Goal: Find specific page/section: Find specific page/section

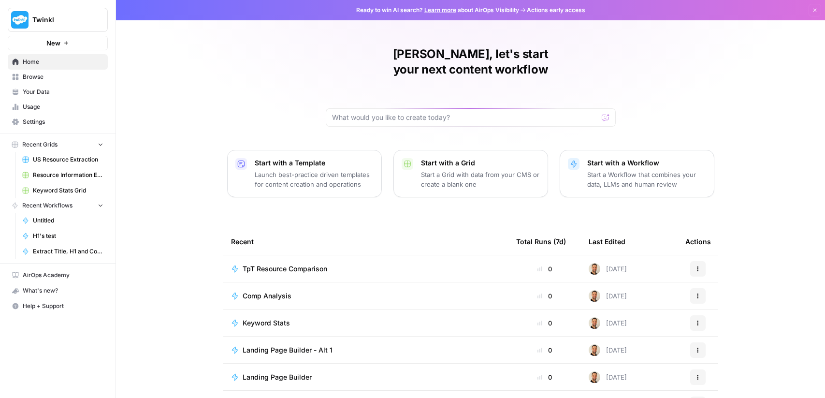
click at [28, 107] on span "Usage" at bounding box center [63, 106] width 81 height 9
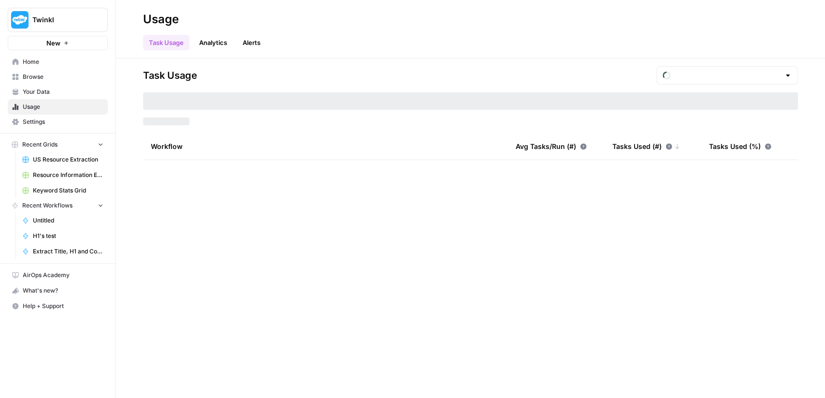
type input "August Tasks"
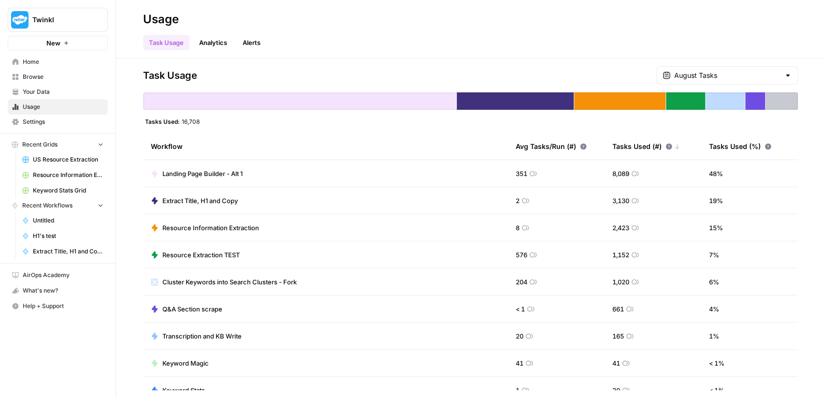
click at [209, 47] on link "Analytics" at bounding box center [213, 42] width 40 height 15
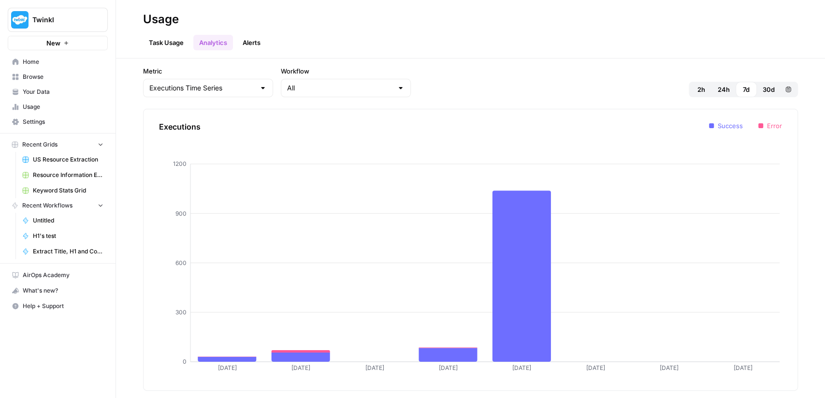
click at [161, 42] on link "Task Usage" at bounding box center [166, 42] width 46 height 15
